Goal: Check status: Check status

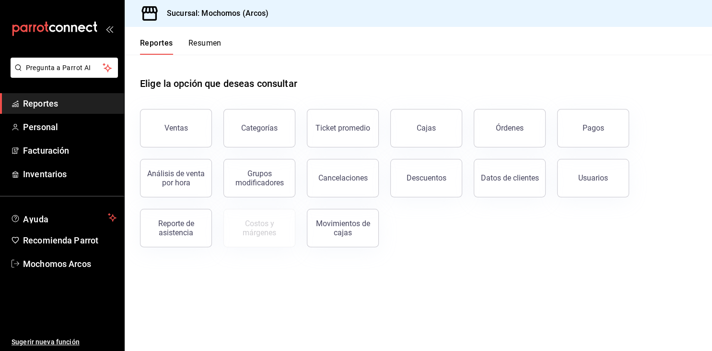
click at [628, 67] on div "Elige la opción que deseas consultar" at bounding box center [418, 76] width 557 height 43
click at [164, 129] on button "Ventas" at bounding box center [176, 128] width 72 height 38
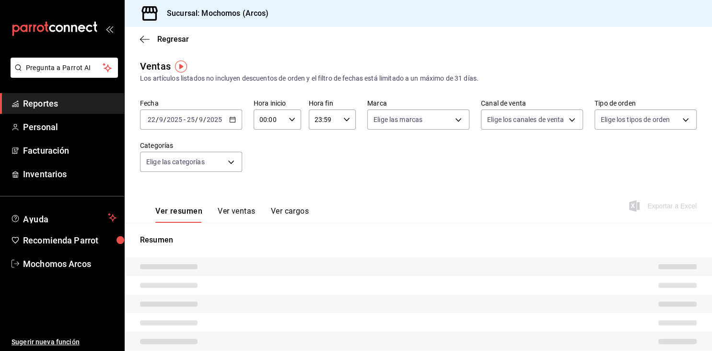
type input "05:00"
type input "03:59"
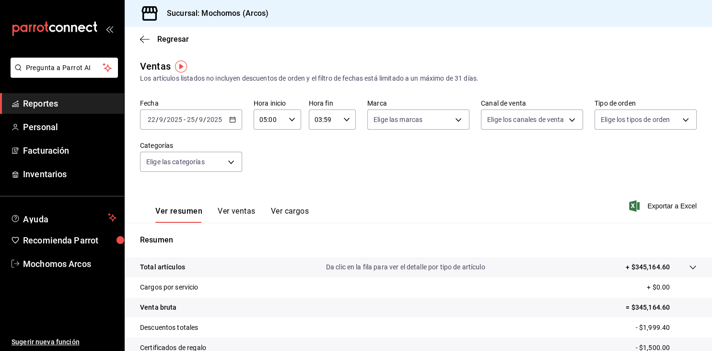
click at [232, 122] on icon "button" at bounding box center [232, 119] width 7 height 7
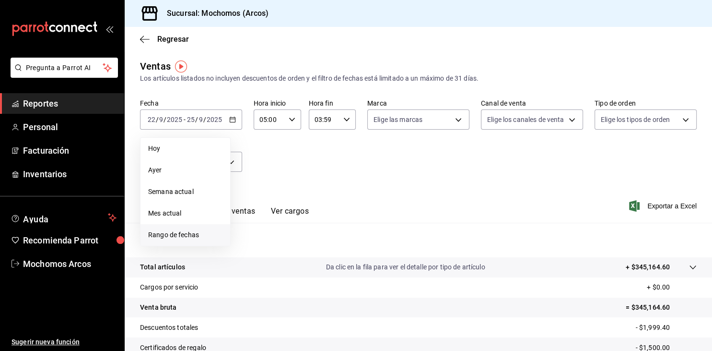
click at [180, 231] on span "Rango de fechas" at bounding box center [185, 235] width 74 height 10
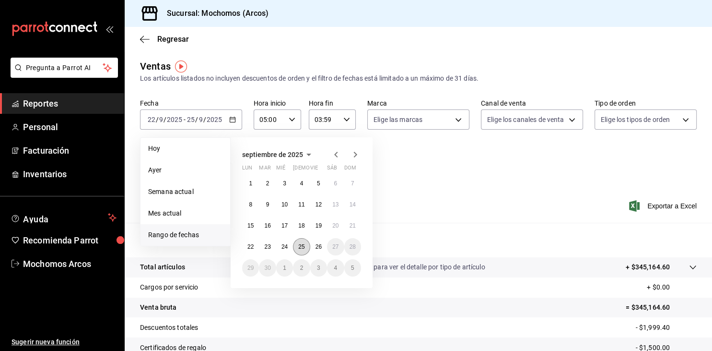
click at [299, 249] on abbr "25" at bounding box center [301, 246] width 6 height 7
click at [316, 246] on abbr "26" at bounding box center [319, 246] width 6 height 7
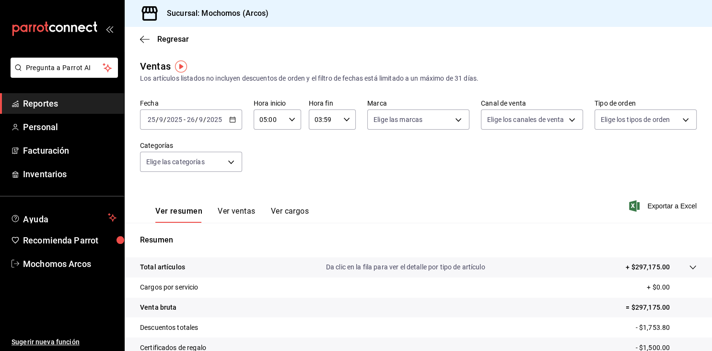
click at [232, 124] on div "[DATE] [DATE] - [DATE] [DATE]" at bounding box center [191, 119] width 102 height 20
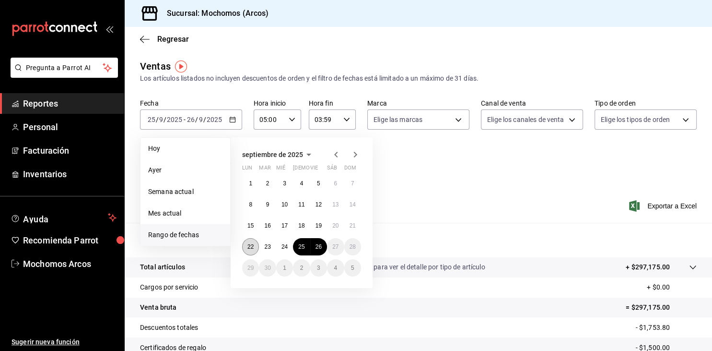
click at [249, 247] on abbr "22" at bounding box center [251, 246] width 6 height 7
click at [316, 248] on abbr "26" at bounding box center [319, 246] width 6 height 7
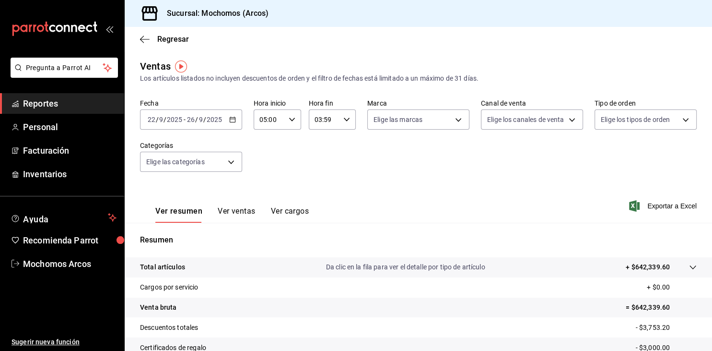
scroll to position [109, 0]
